Goal: Transaction & Acquisition: Purchase product/service

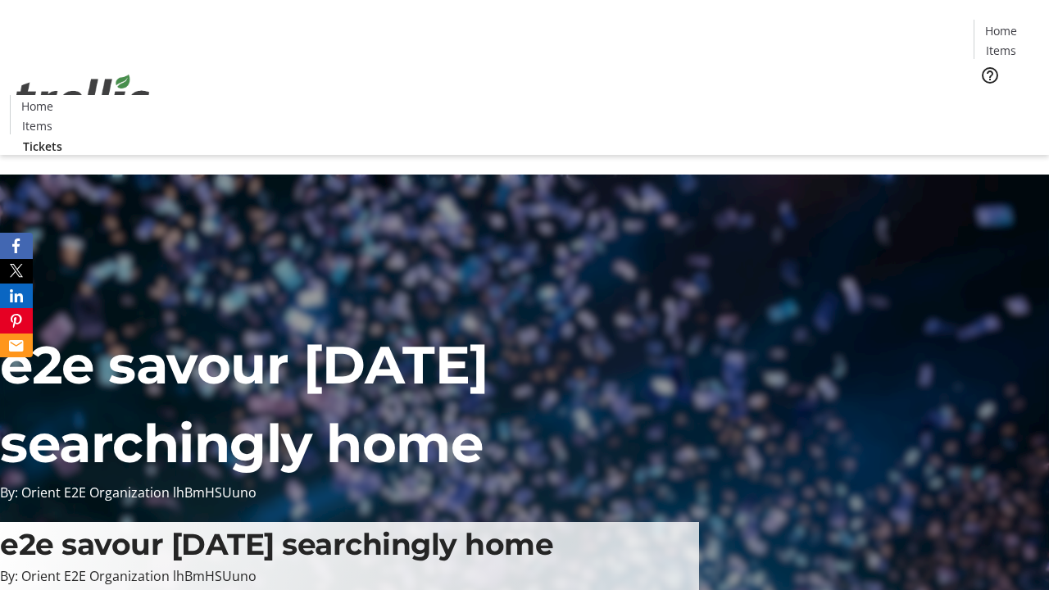
click at [987, 95] on span "Tickets" at bounding box center [1006, 103] width 39 height 17
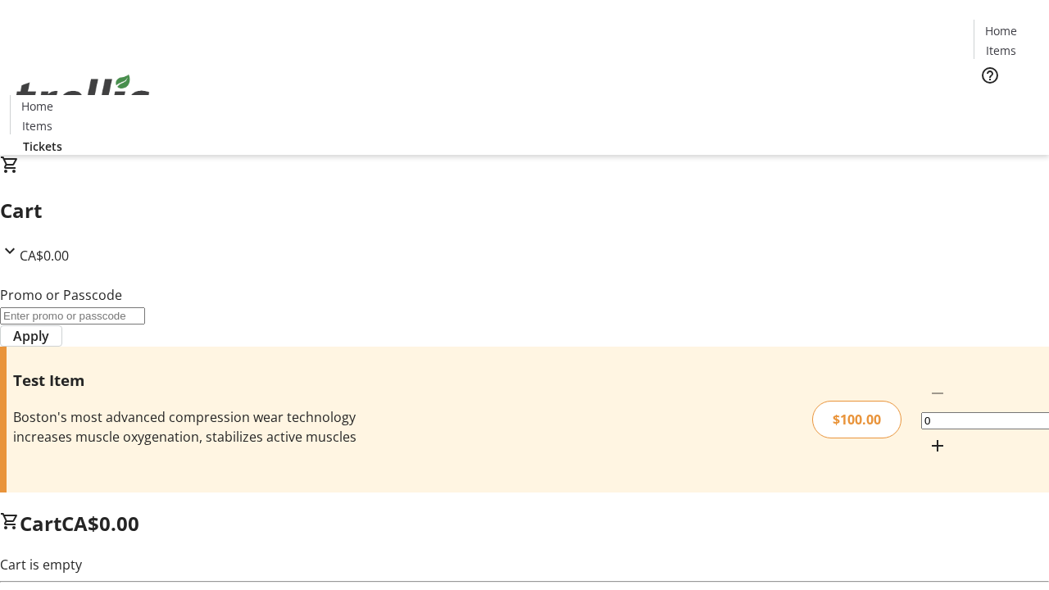
click at [928, 436] on mat-icon "Increment by one" at bounding box center [938, 446] width 20 height 20
type input "1"
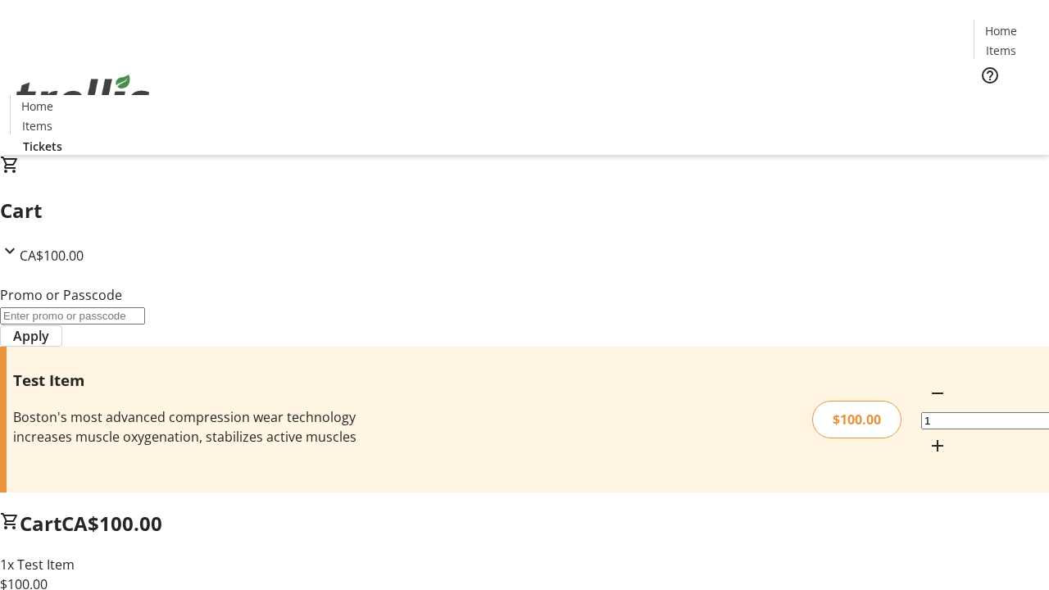
type input "PERCENT"
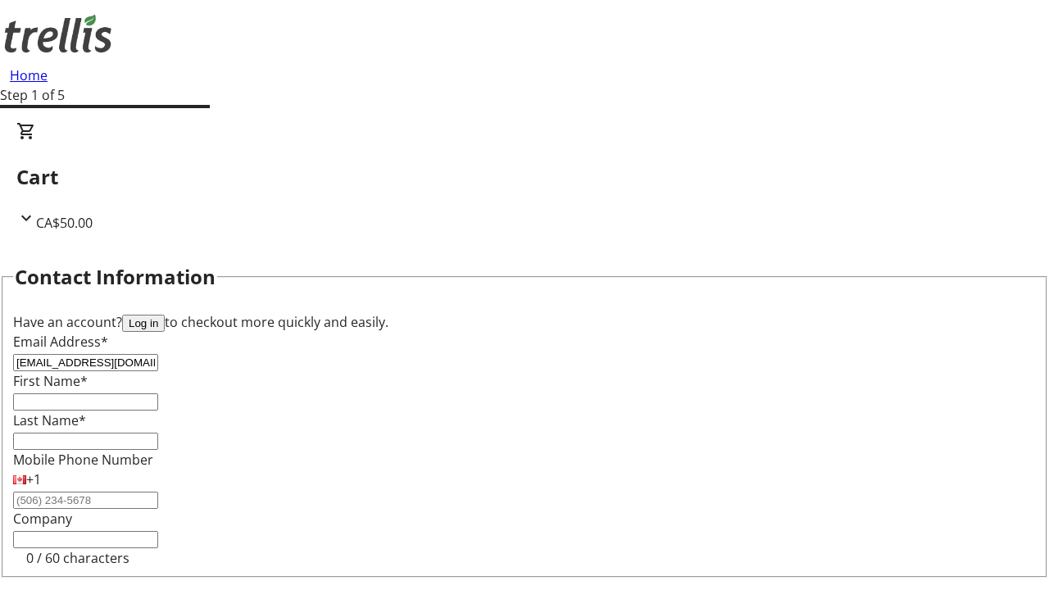
type input "[EMAIL_ADDRESS][DOMAIN_NAME]"
type input "Edison"
type input "[PERSON_NAME]"
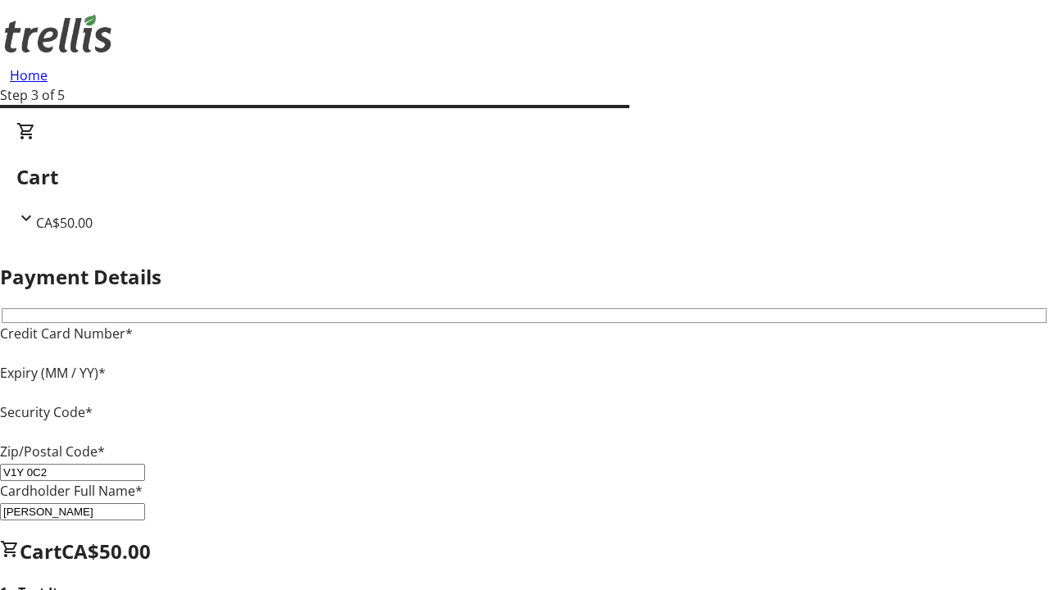
type input "V1Y 0C2"
